Goal: Task Accomplishment & Management: Manage account settings

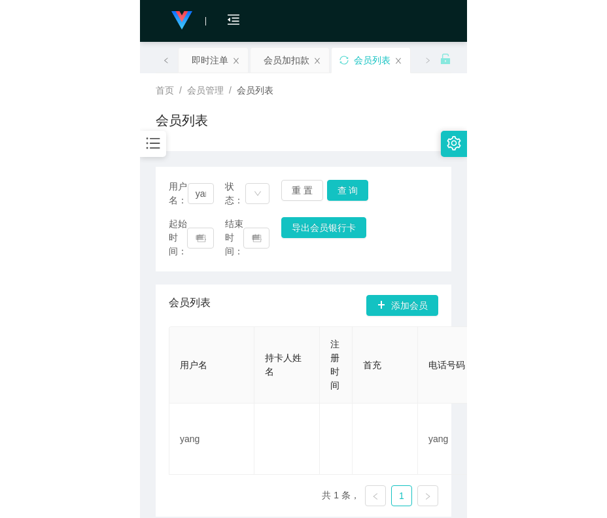
scroll to position [60, 0]
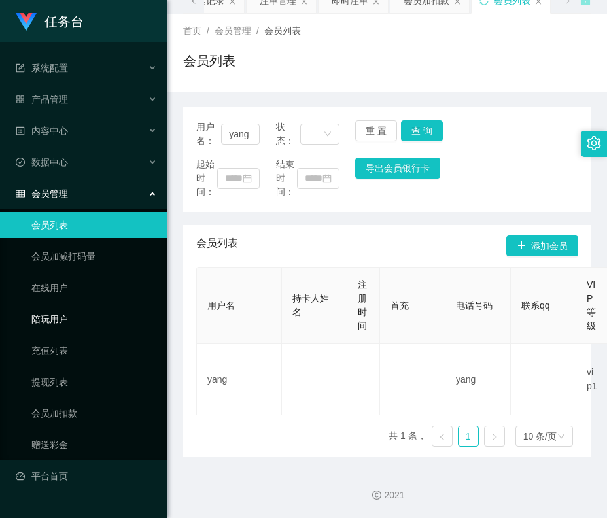
click at [73, 306] on link "陪玩用户" at bounding box center [94, 319] width 126 height 26
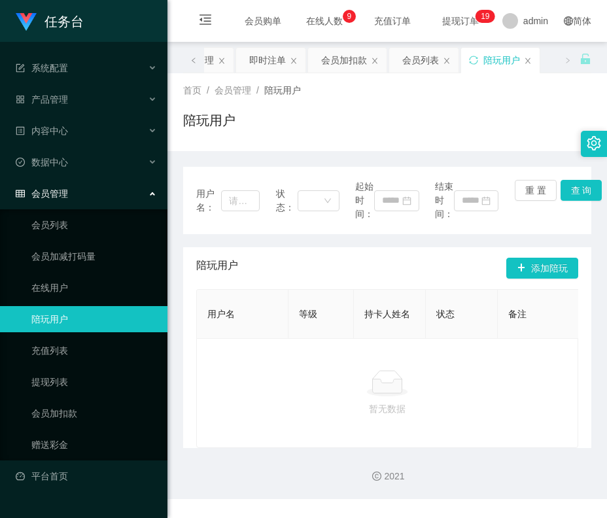
click at [75, 336] on ul "会员列表 会员加减打码量 在线用户 陪玩用户 充值列表 提现列表 会员加扣款 赠送彩金" at bounding box center [83, 334] width 167 height 251
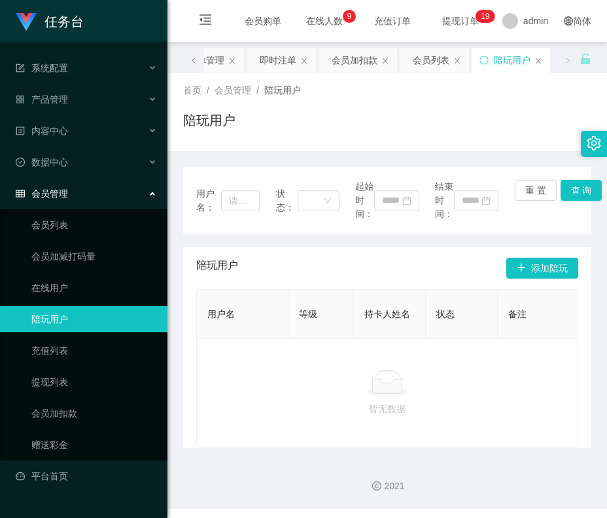
drag, startPoint x: 318, startPoint y: 21, endPoint x: 343, endPoint y: 11, distance: 27.3
click at [318, 21] on div "会员购单 在线人数 0 1 2 3 4 5 6 7 8 9 0 1 2 3 4 5 6 7 8 9 0 1 2 3 4 5 6 7 8 9 充值订单 提现订单…" at bounding box center [387, 21] width 440 height 43
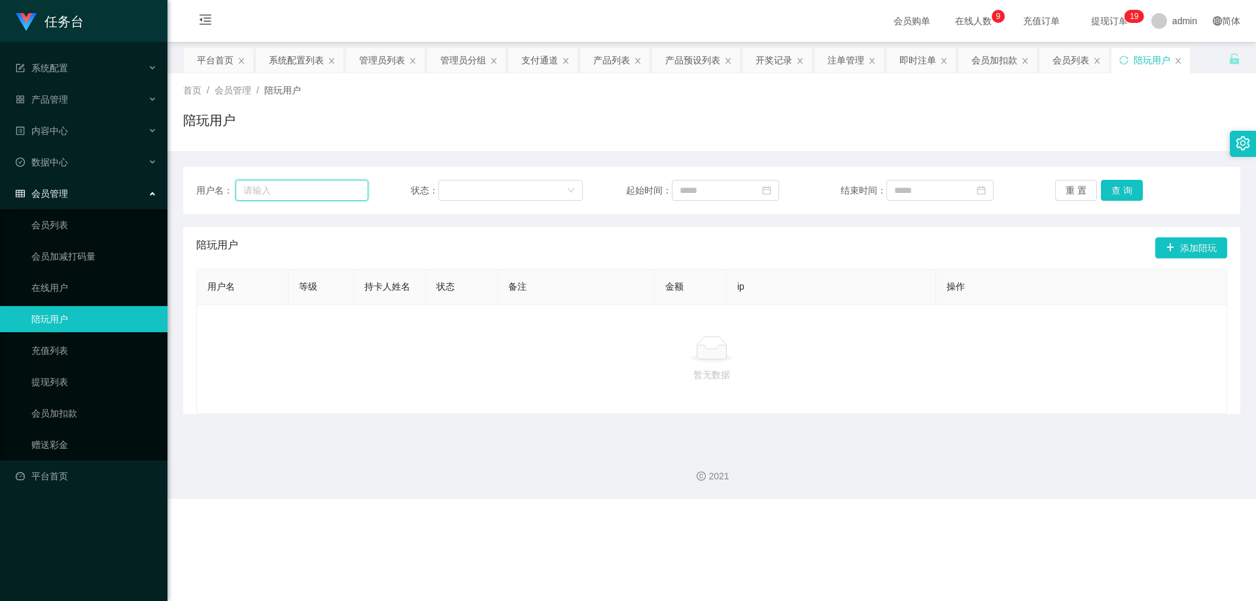
click at [299, 193] on input "text" at bounding box center [301, 190] width 133 height 21
click at [94, 226] on link "会员列表" at bounding box center [94, 225] width 126 height 26
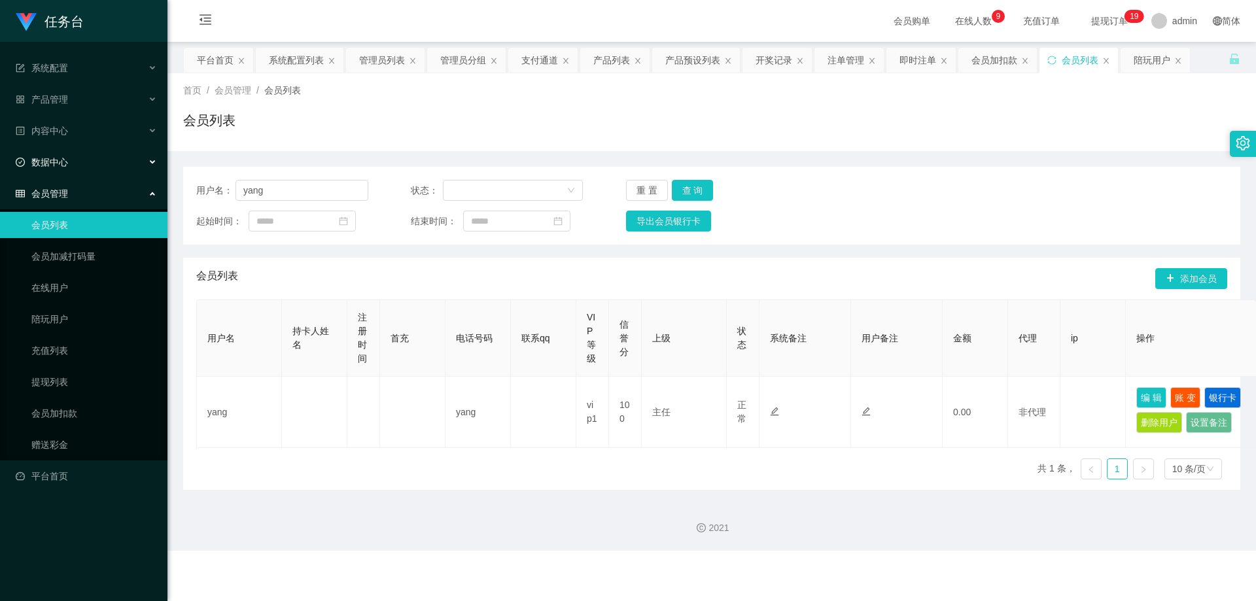
click at [67, 170] on div "数据中心" at bounding box center [83, 162] width 167 height 26
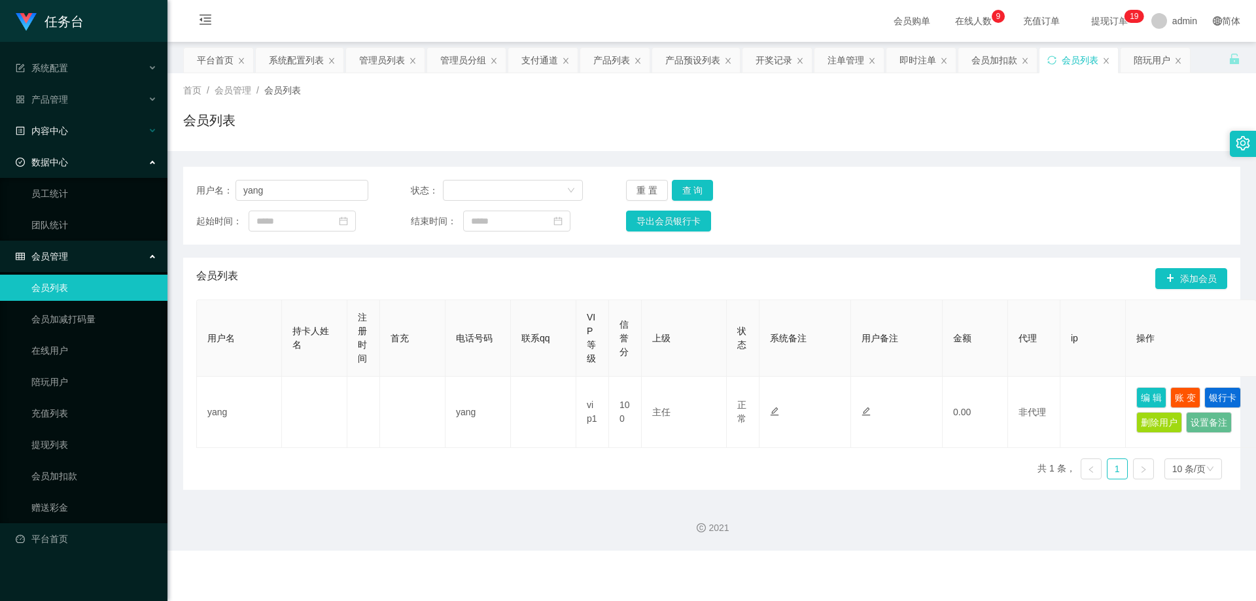
click at [61, 137] on div "内容中心" at bounding box center [83, 131] width 167 height 26
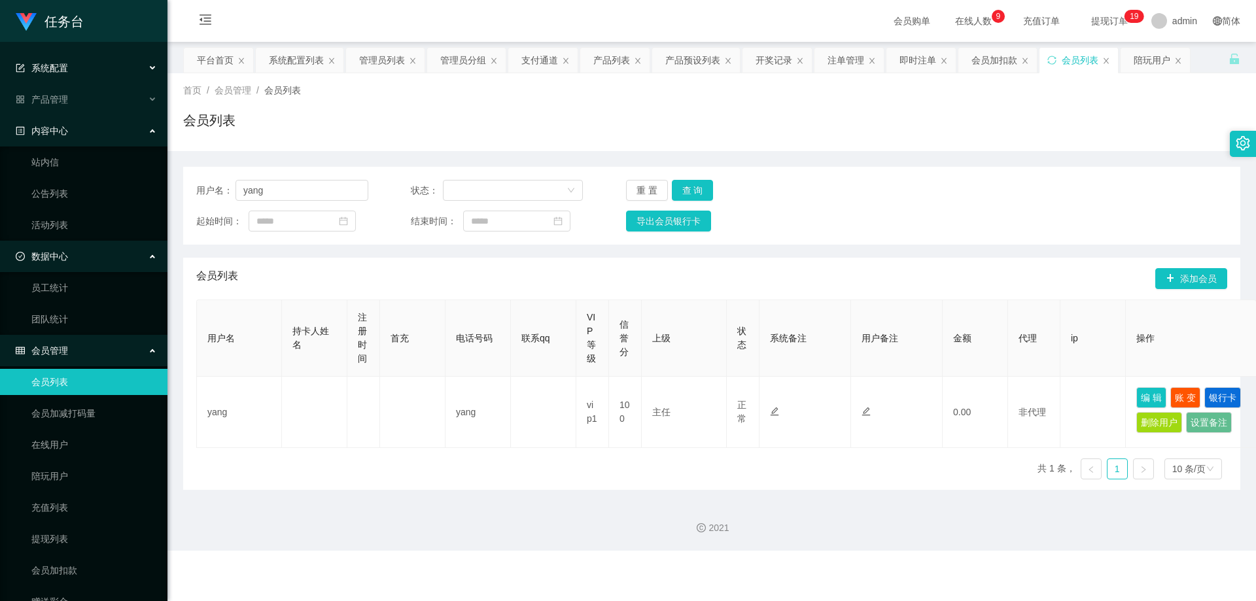
click at [61, 65] on span "系统配置" at bounding box center [42, 68] width 52 height 10
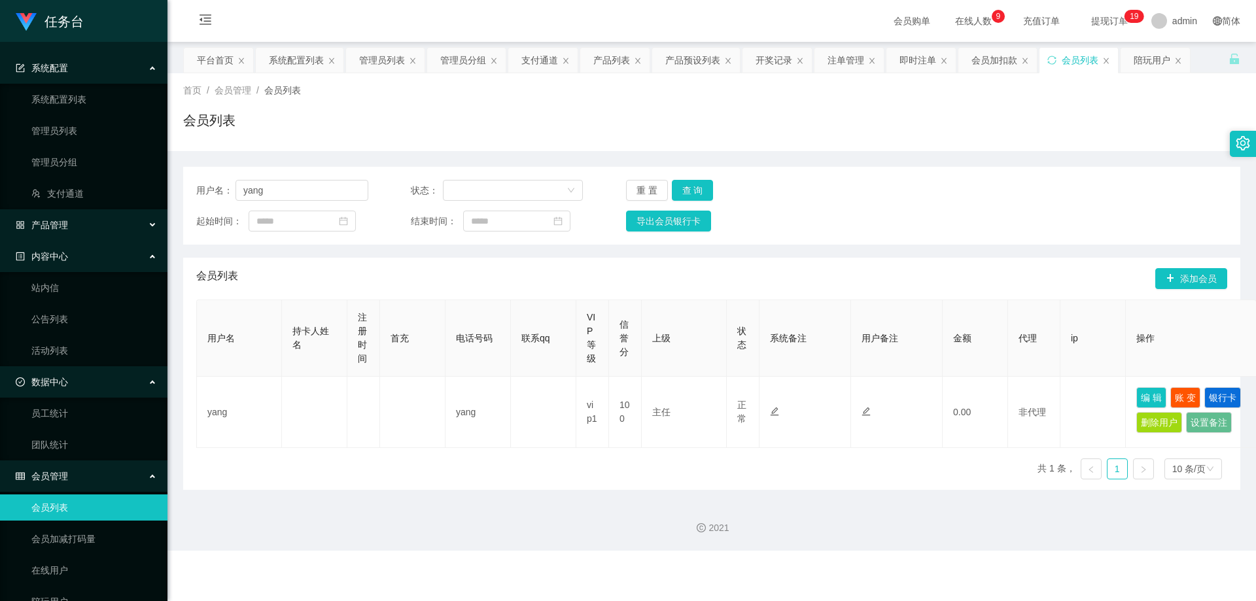
click at [67, 216] on div "产品管理" at bounding box center [83, 225] width 167 height 26
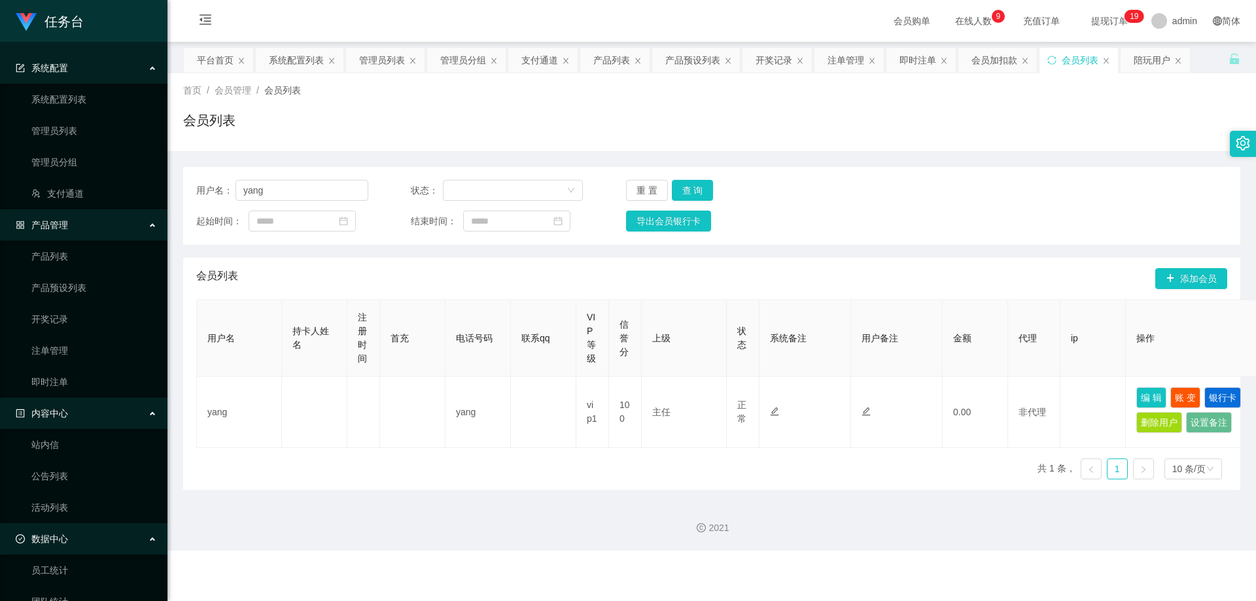
click at [96, 218] on div "产品管理" at bounding box center [83, 225] width 167 height 26
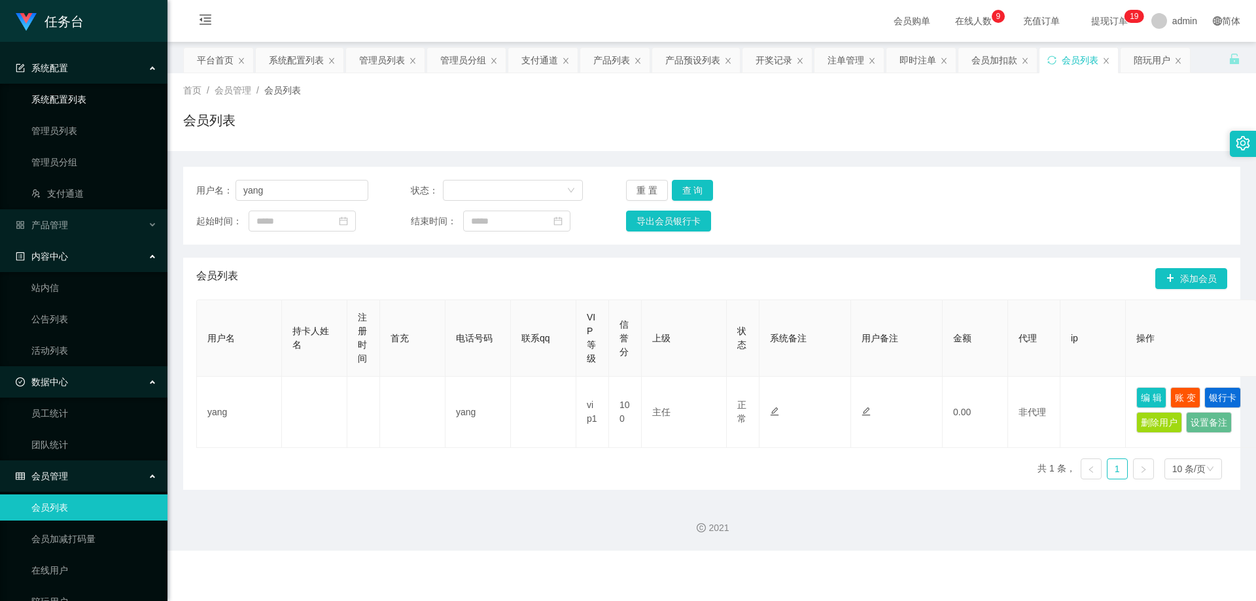
drag, startPoint x: 78, startPoint y: 65, endPoint x: 89, endPoint y: 94, distance: 30.6
click at [78, 65] on div "系统配置" at bounding box center [83, 68] width 167 height 26
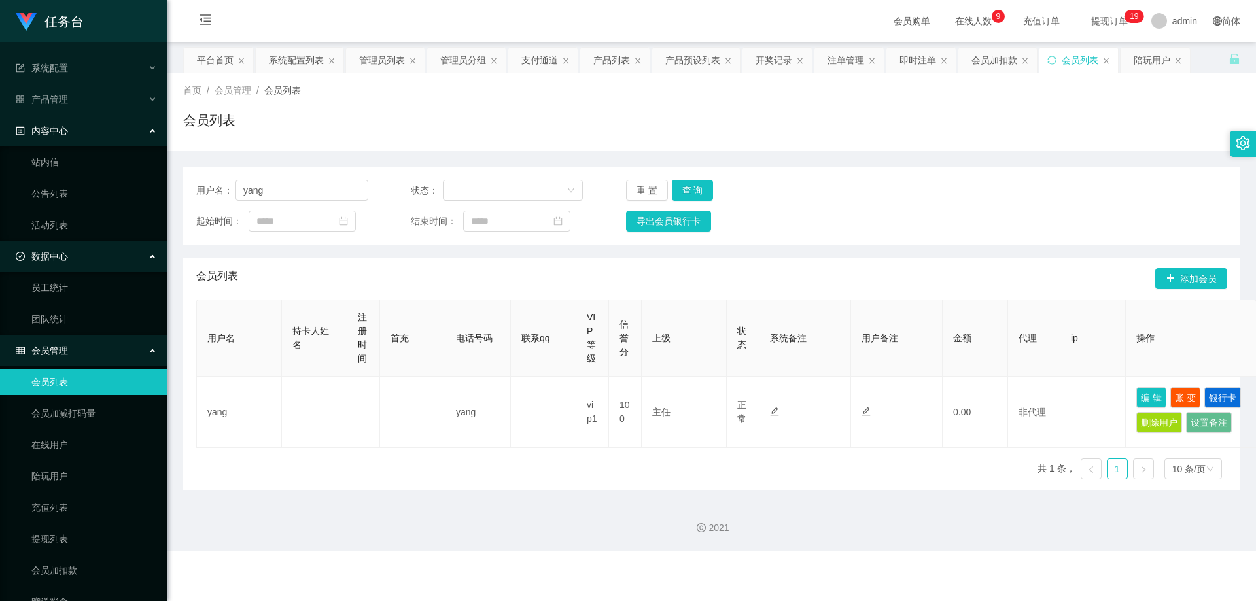
click at [73, 133] on div "内容中心" at bounding box center [83, 131] width 167 height 26
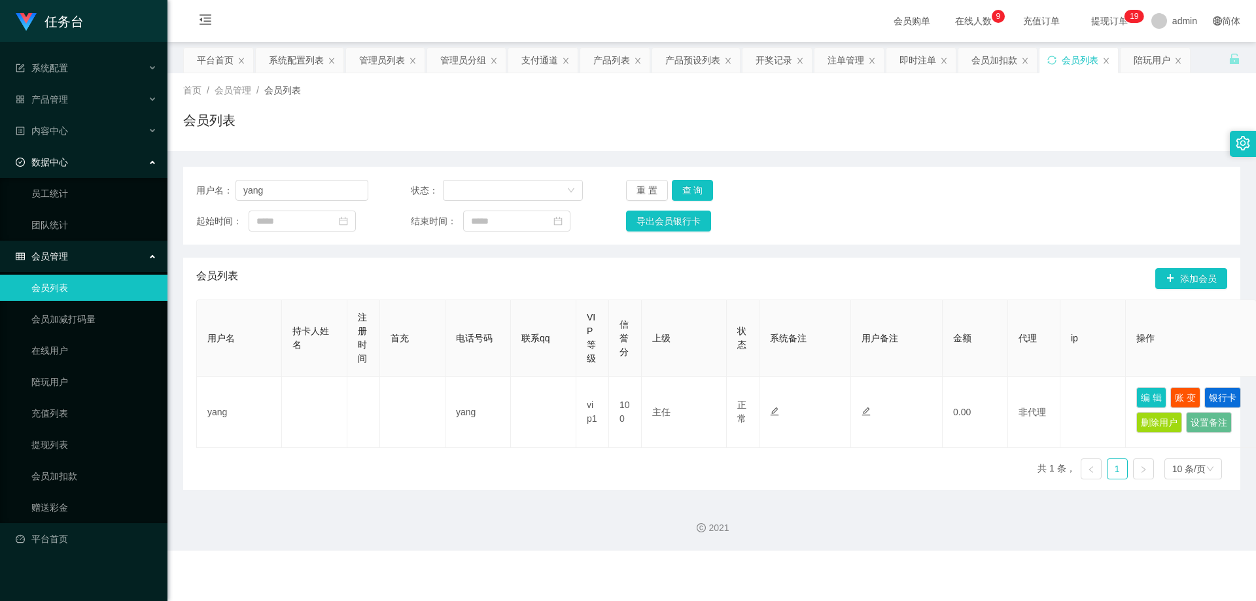
click at [73, 160] on div "数据中心" at bounding box center [83, 162] width 167 height 26
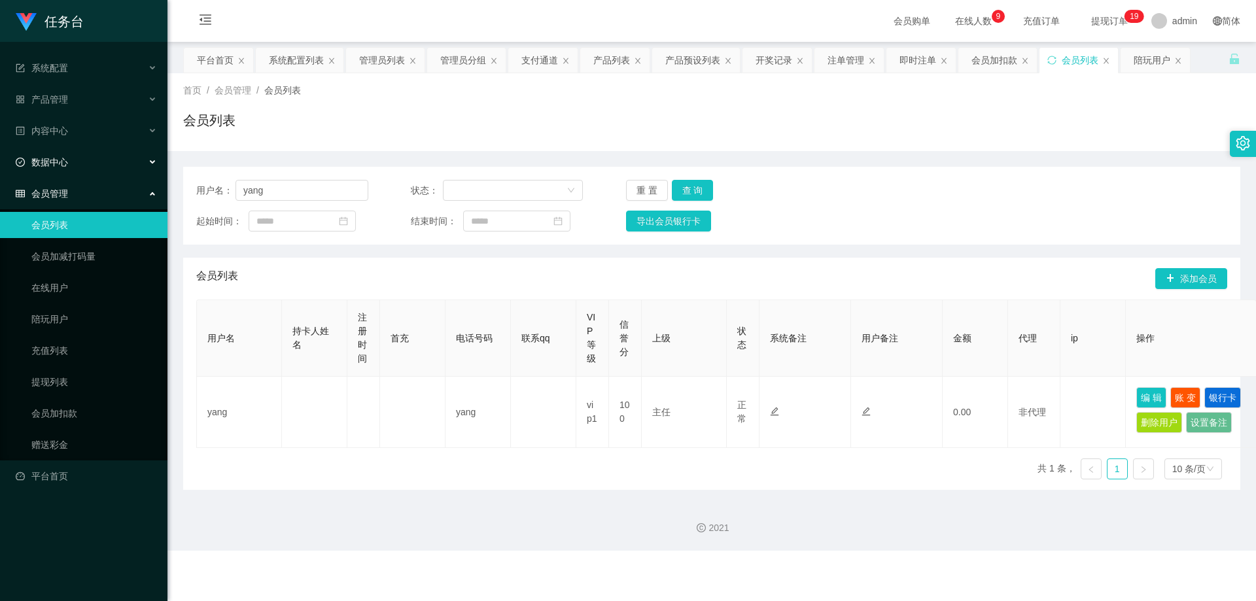
click at [73, 160] on div "数据中心" at bounding box center [83, 162] width 167 height 26
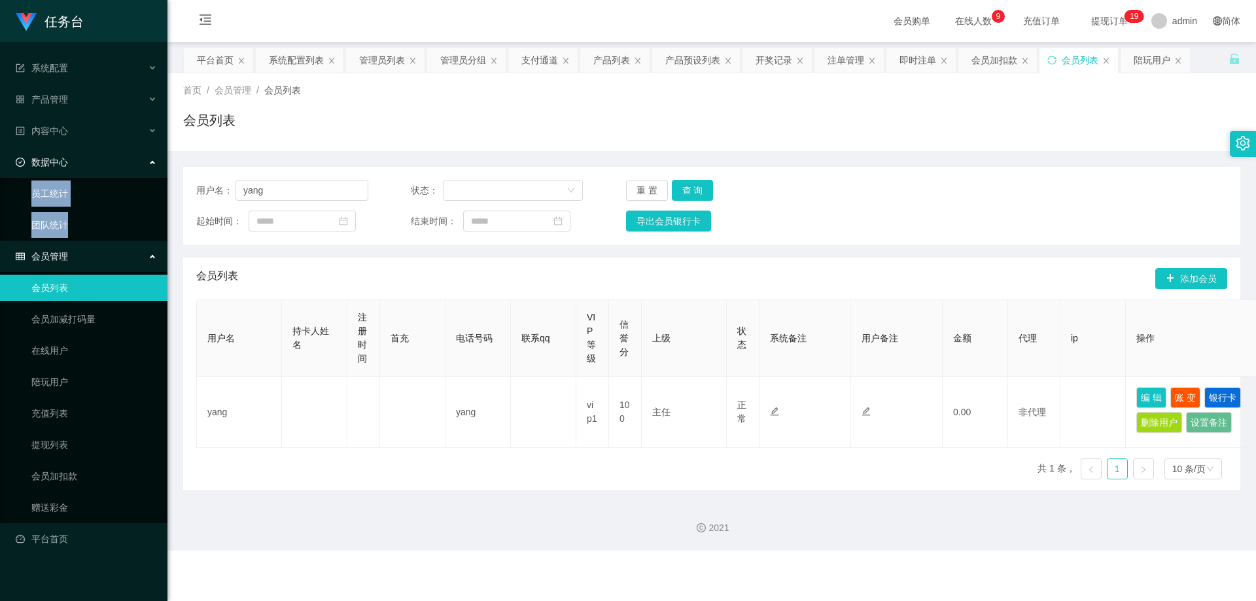
click at [73, 160] on div "数据中心" at bounding box center [83, 162] width 167 height 26
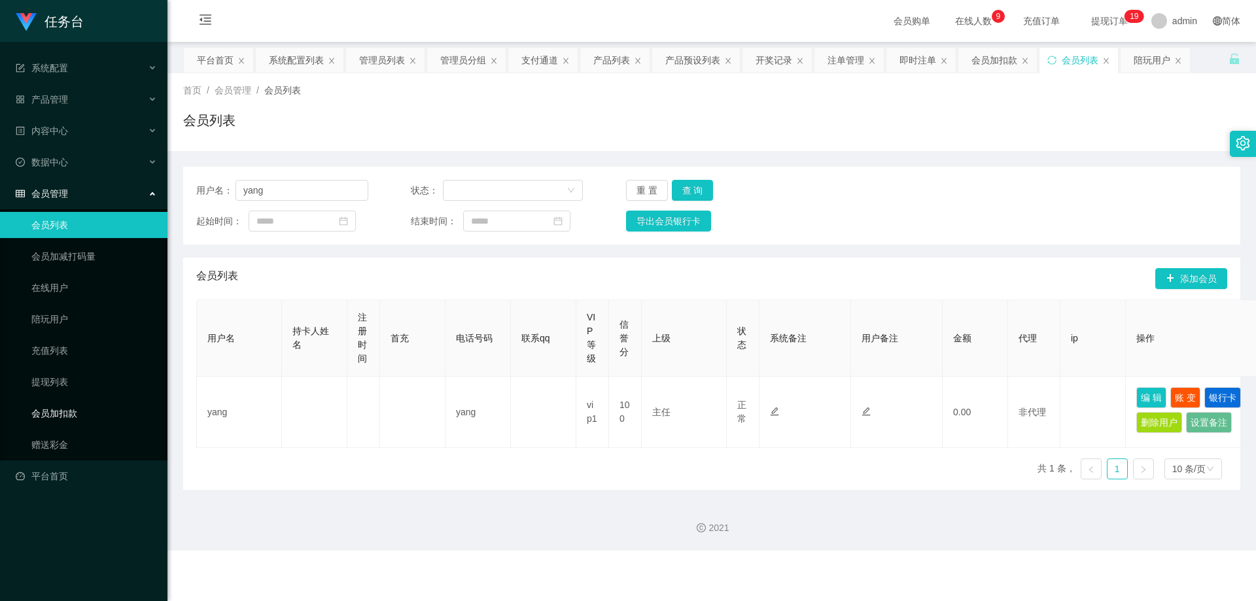
click at [84, 410] on link "会员加扣款" at bounding box center [94, 413] width 126 height 26
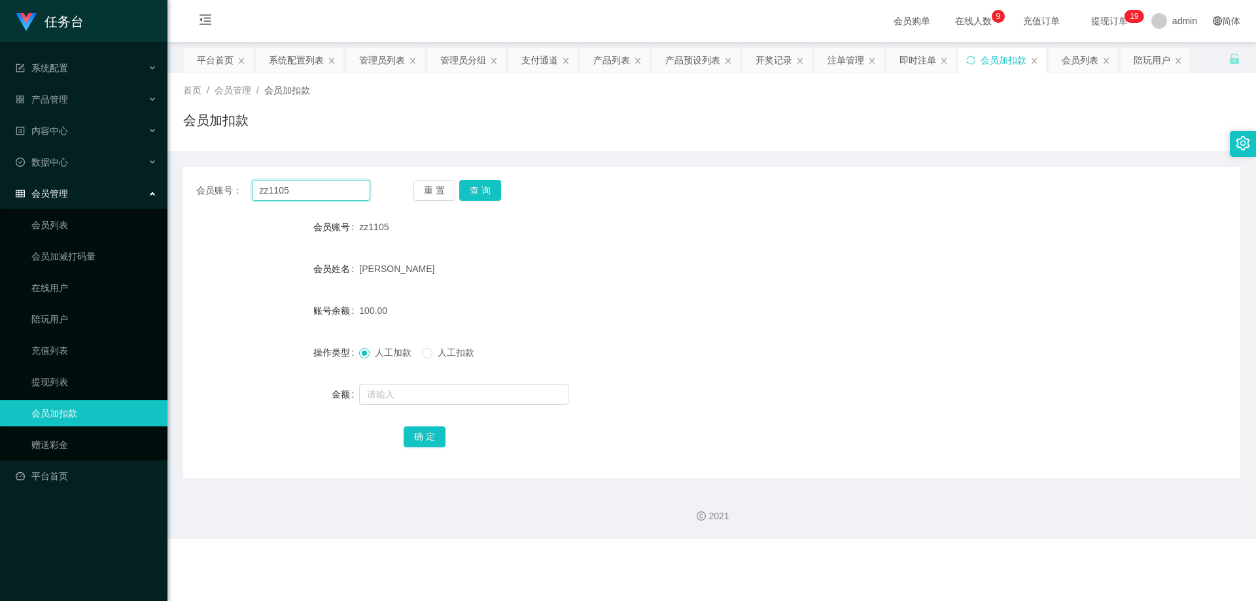
drag, startPoint x: 316, startPoint y: 192, endPoint x: 145, endPoint y: 192, distance: 171.4
click at [145, 192] on section "任务台 系统配置 系统配置列表 管理员列表 管理员分组 支付通道 产品管理 产品列表 产品预设列表 开奖记录 注单管理 即时注单 内容中心 站内信 公告列表 …" at bounding box center [628, 269] width 1256 height 539
paste input "1234567899"
type input "1234567899"
click at [326, 186] on button "查 询" at bounding box center [480, 190] width 42 height 21
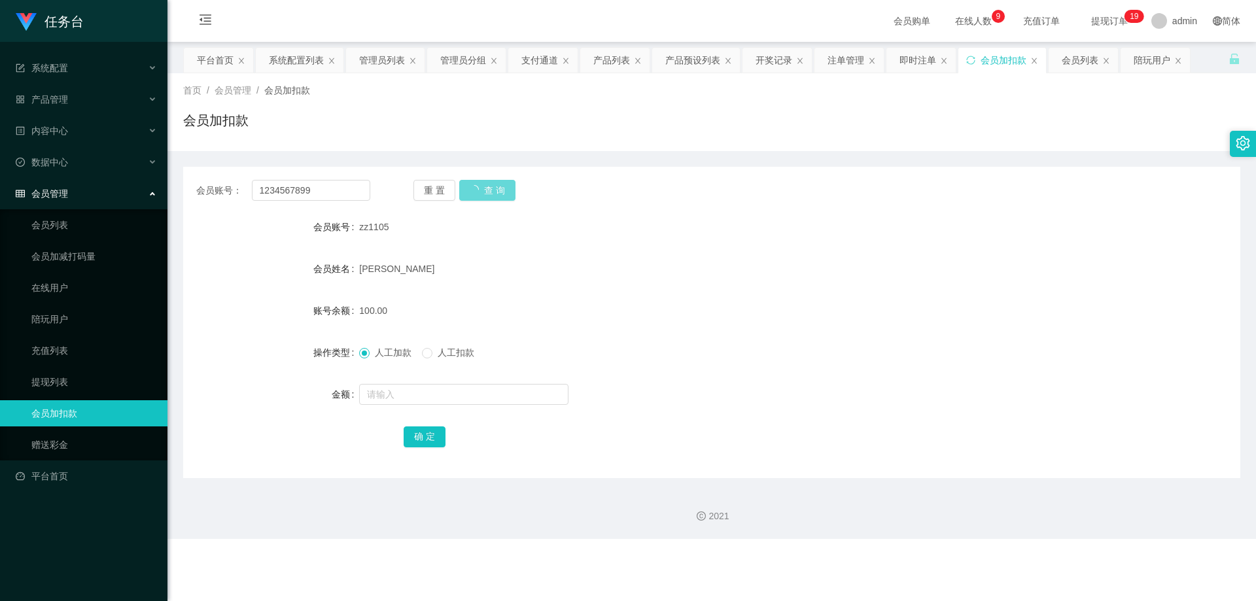
click at [326, 189] on div "重 置 查 询" at bounding box center [500, 190] width 174 height 21
click at [326, 188] on div "重 置 查 询" at bounding box center [500, 190] width 174 height 21
click at [326, 195] on div "重 置 查 询" at bounding box center [500, 190] width 174 height 21
click at [326, 190] on div "重 置 查 询" at bounding box center [500, 190] width 174 height 21
click at [326, 184] on div "重 置 查 询" at bounding box center [500, 190] width 174 height 21
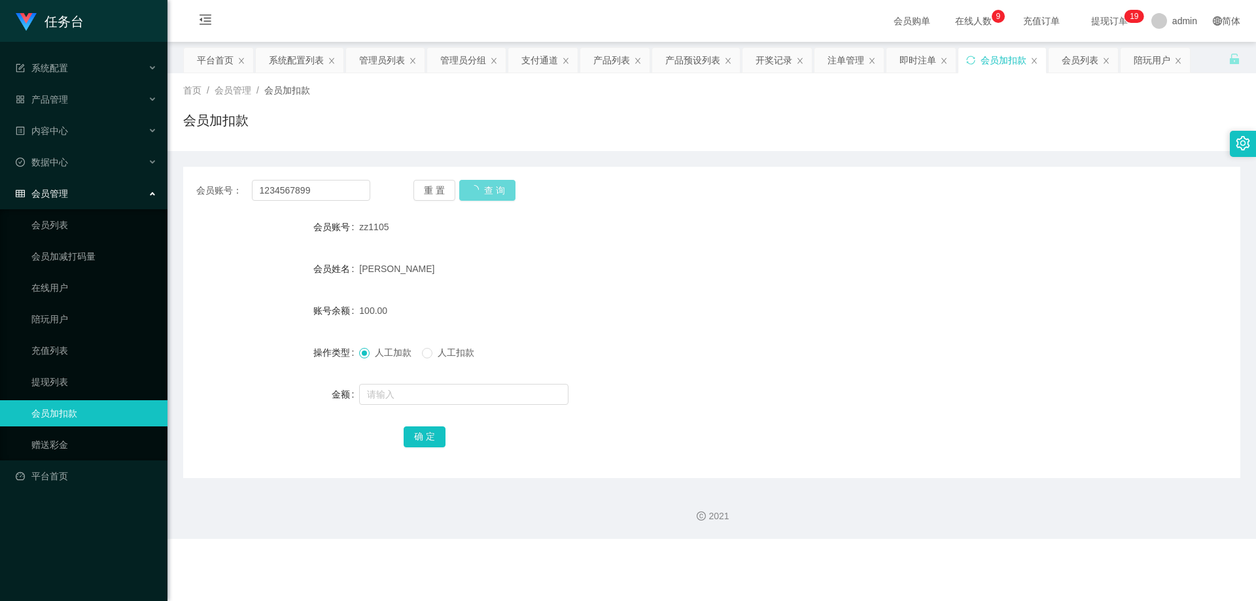
click at [326, 186] on div "重 置 查 询" at bounding box center [500, 190] width 174 height 21
click at [326, 192] on div "重 置 查 询" at bounding box center [500, 190] width 174 height 21
